Goal: Task Accomplishment & Management: Use online tool/utility

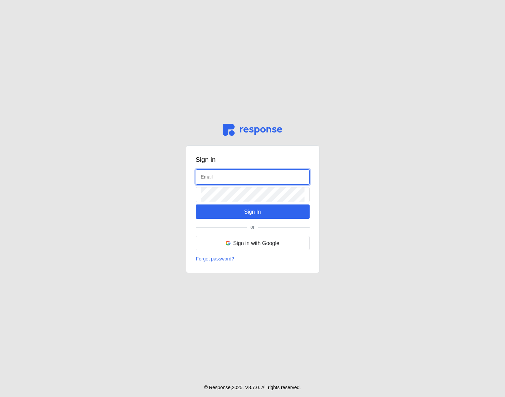
click at [220, 177] on input "text" at bounding box center [253, 177] width 104 height 15
type input "[EMAIL_ADDRESS][DOMAIN_NAME]"
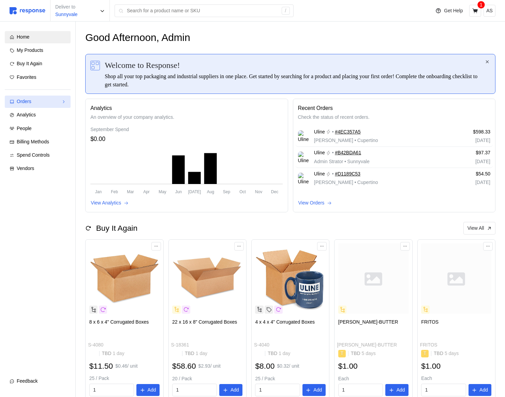
click at [47, 98] on div "Orders" at bounding box center [38, 102] width 42 height 8
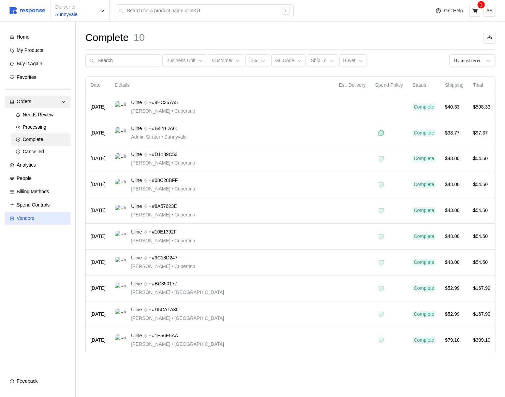
click at [36, 216] on div "Vendors" at bounding box center [41, 219] width 49 height 8
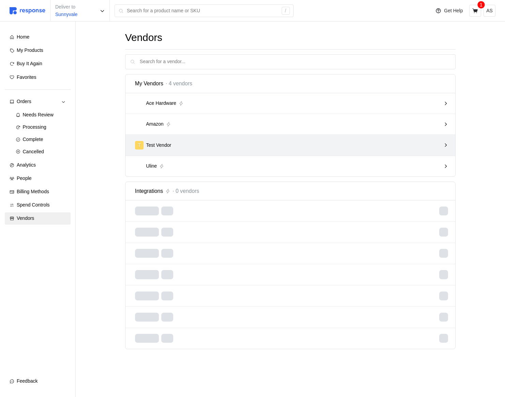
click at [382, 147] on div "T Test Vendor" at bounding box center [288, 145] width 306 height 9
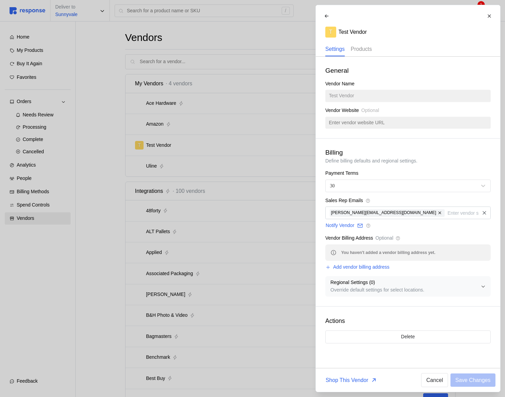
click at [361, 45] on p "Products" at bounding box center [361, 49] width 21 height 9
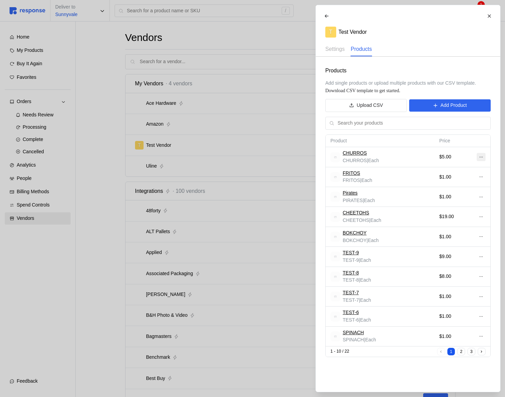
click at [482, 158] on icon at bounding box center [481, 157] width 5 height 5
click at [459, 169] on p "Edit" at bounding box center [459, 171] width 44 height 8
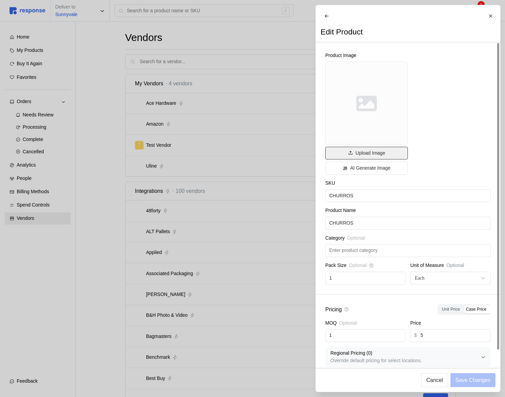
click at [330, 160] on button "Upload Image" at bounding box center [366, 153] width 83 height 13
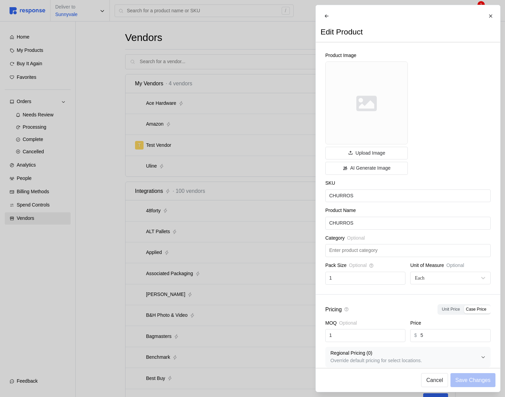
click at [269, 168] on div at bounding box center [252, 198] width 505 height 397
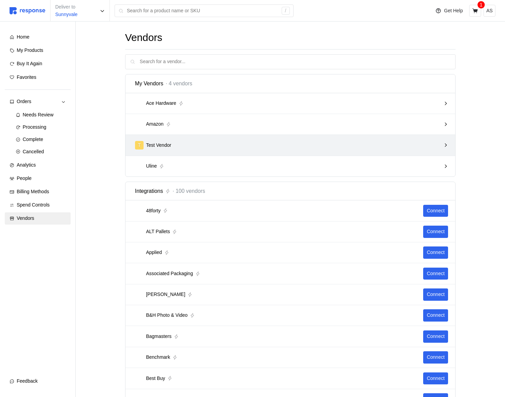
click at [341, 139] on div "T Test Vendor" at bounding box center [288, 144] width 311 height 13
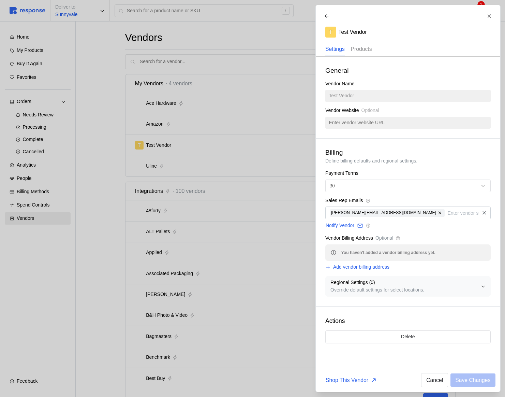
click at [366, 48] on p "Products" at bounding box center [361, 49] width 21 height 9
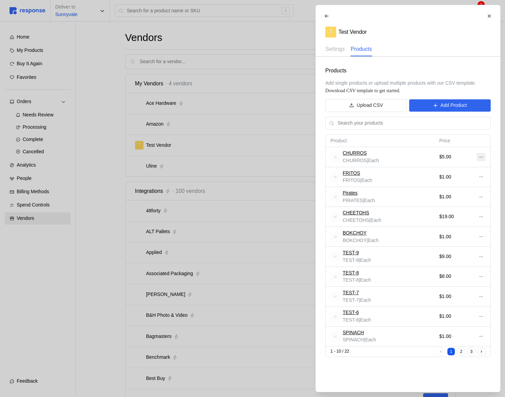
click at [484, 156] on button at bounding box center [480, 157] width 9 height 8
click at [473, 209] on td at bounding box center [481, 217] width 18 height 20
click at [480, 176] on icon at bounding box center [481, 176] width 5 height 5
click at [454, 190] on p "Edit" at bounding box center [459, 191] width 44 height 8
